Goal: Navigation & Orientation: Find specific page/section

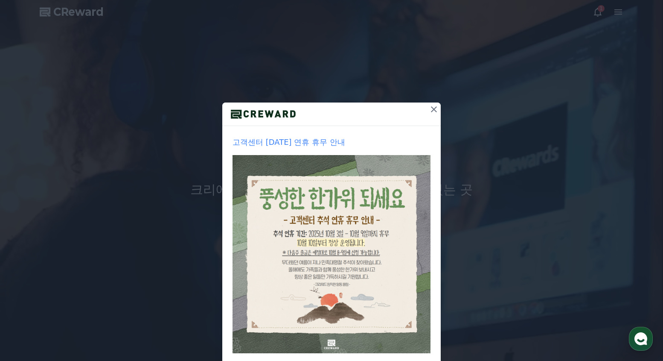
click at [431, 109] on icon at bounding box center [434, 109] width 6 height 6
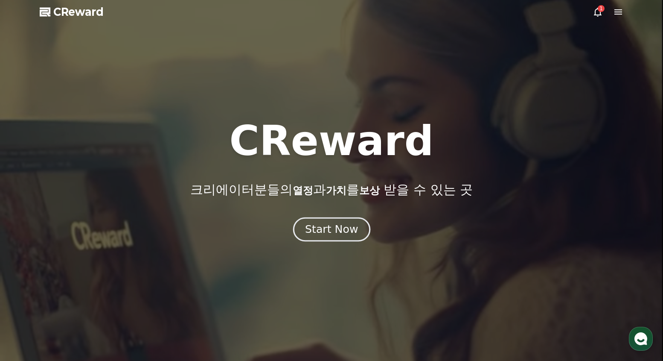
click at [330, 228] on div "Start Now" at bounding box center [331, 229] width 53 height 15
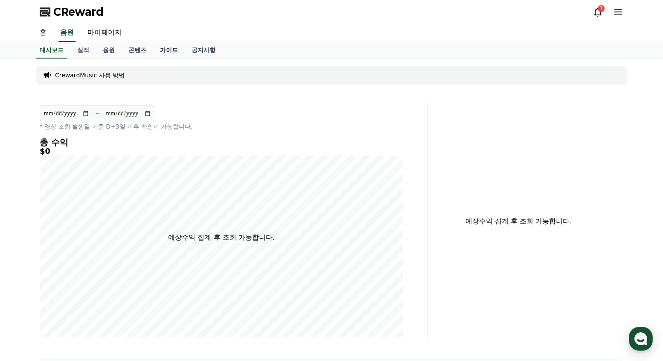
click at [172, 51] on link "가이드" at bounding box center [169, 50] width 32 height 16
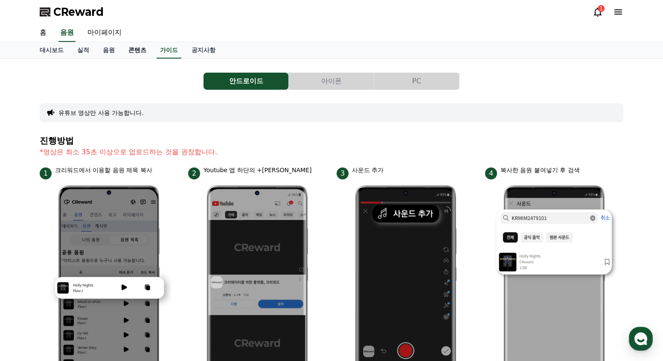
click at [135, 49] on link "콘텐츠" at bounding box center [138, 50] width 32 height 16
click at [101, 50] on link "음원" at bounding box center [109, 50] width 26 height 16
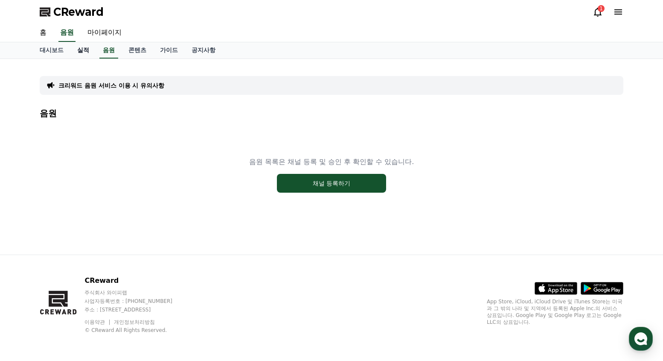
click at [87, 51] on link "실적" at bounding box center [83, 50] width 26 height 16
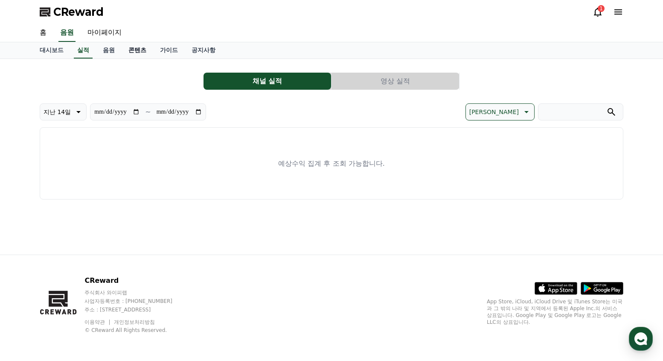
click at [125, 53] on link "콘텐츠" at bounding box center [138, 50] width 32 height 16
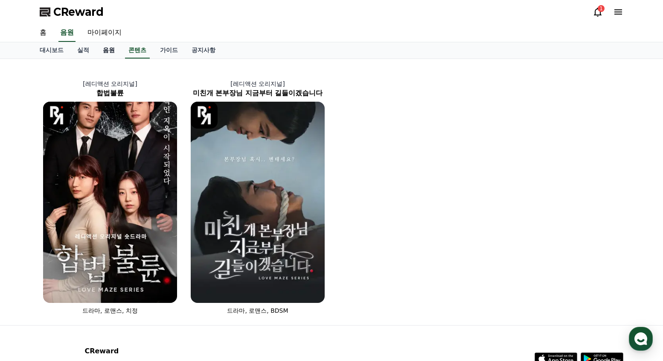
click at [110, 51] on link "음원" at bounding box center [109, 50] width 26 height 16
click at [105, 32] on link "마이페이지" at bounding box center [105, 33] width 48 height 18
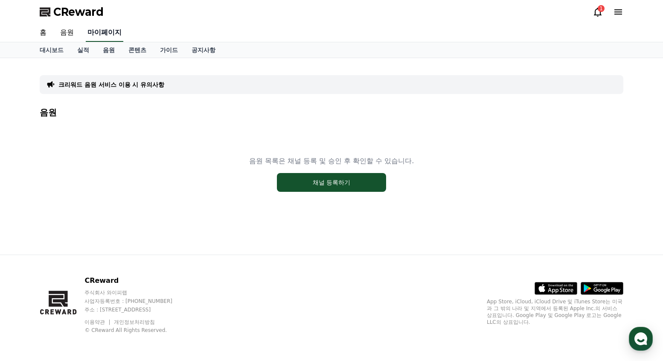
select select "**********"
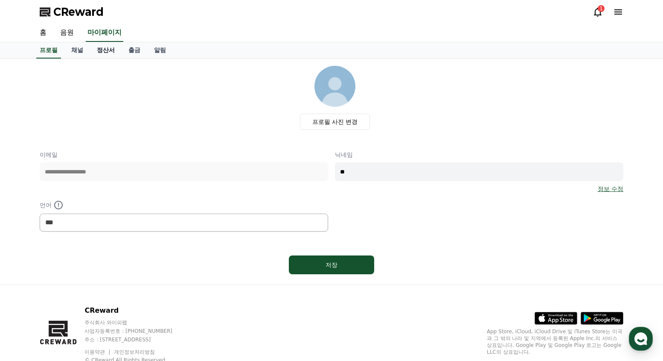
click at [120, 45] on link "정산서" at bounding box center [106, 50] width 32 height 16
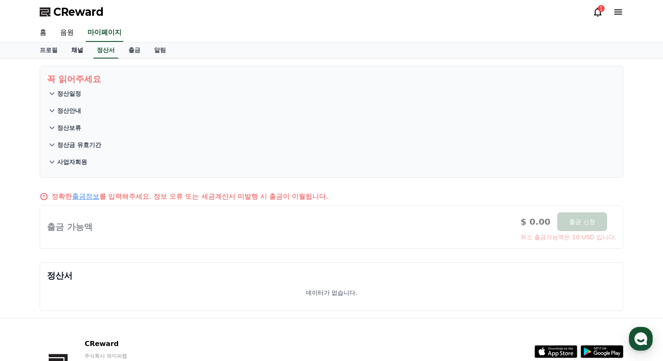
click at [76, 50] on link "채널" at bounding box center [77, 50] width 26 height 16
